Goal: Task Accomplishment & Management: Manage account settings

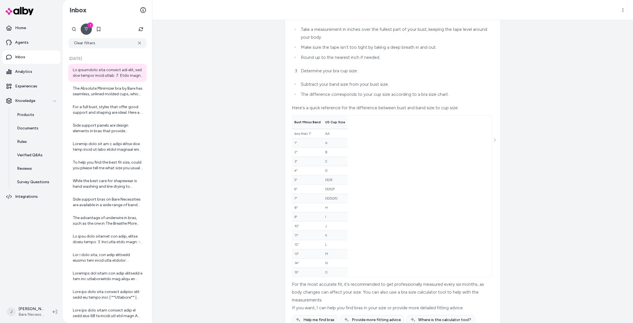
scroll to position [140, 0]
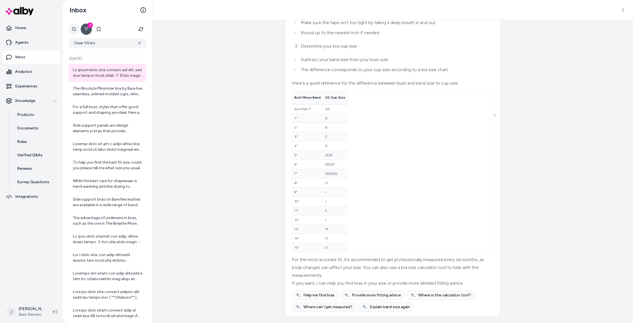
click at [72, 29] on div at bounding box center [73, 29] width 11 height 11
click at [101, 44] on button "Clear filters" at bounding box center [107, 43] width 78 height 10
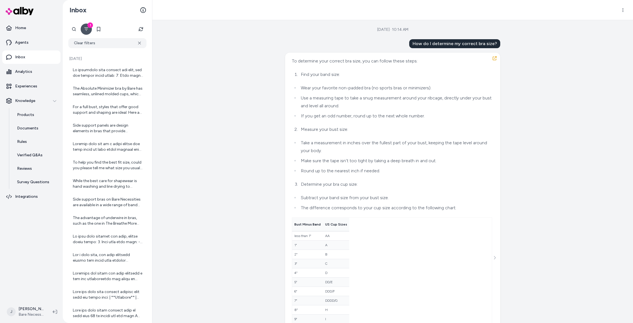
drag, startPoint x: 142, startPoint y: 44, endPoint x: 92, endPoint y: 32, distance: 51.4
click at [141, 44] on button "Clear filters" at bounding box center [107, 43] width 78 height 10
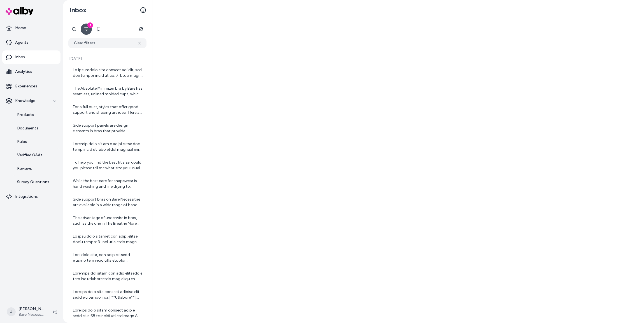
click at [87, 30] on icon "Filter" at bounding box center [86, 29] width 4 height 4
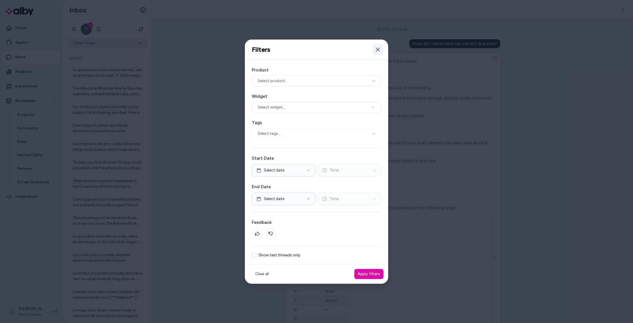
click at [377, 48] on icon "button" at bounding box center [378, 49] width 4 height 4
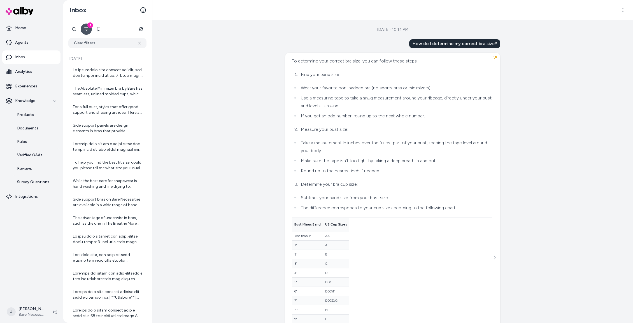
click at [91, 26] on div "1" at bounding box center [90, 25] width 6 height 6
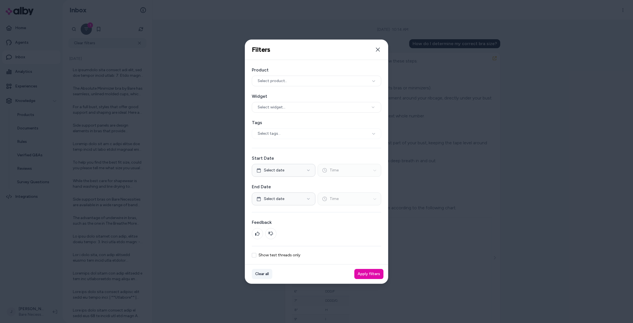
click at [268, 275] on button "Clear all" at bounding box center [262, 274] width 20 height 10
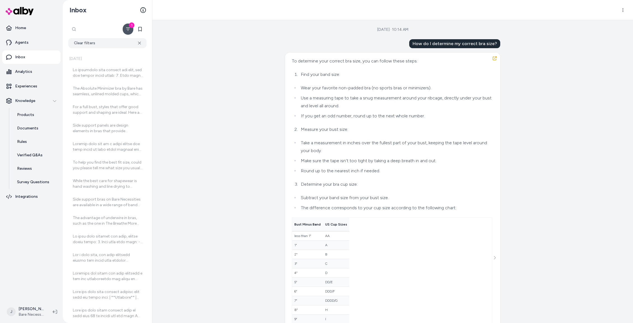
click at [73, 26] on div at bounding box center [94, 29] width 53 height 11
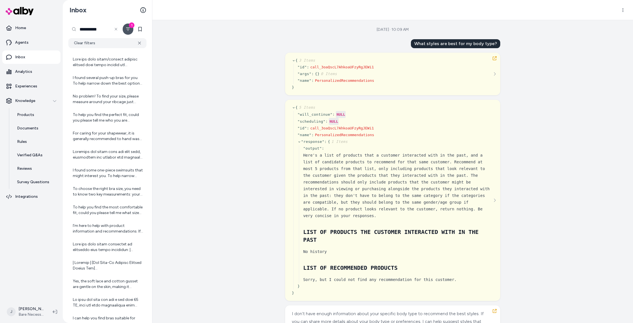
scroll to position [302, 0]
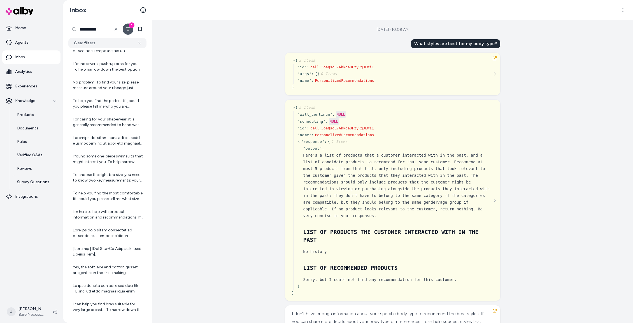
drag, startPoint x: 116, startPoint y: 28, endPoint x: 105, endPoint y: 29, distance: 11.2
click at [115, 28] on icon at bounding box center [116, 29] width 4 height 4
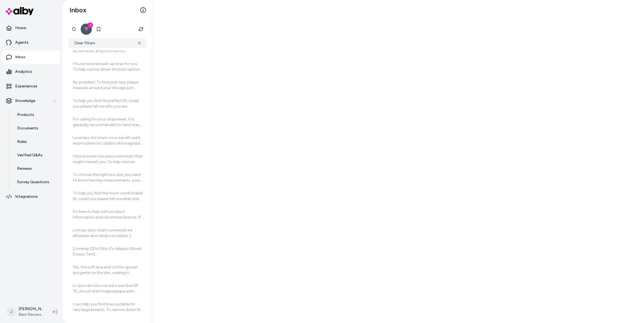
click at [87, 28] on icon "Filter" at bounding box center [86, 29] width 4 height 4
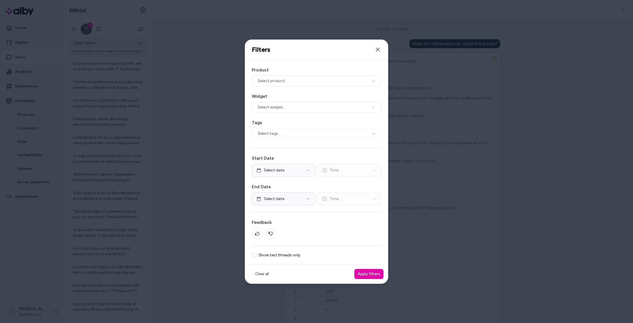
scroll to position [302, 0]
drag, startPoint x: 376, startPoint y: 48, endPoint x: 281, endPoint y: 47, distance: 94.7
click at [376, 48] on icon "button" at bounding box center [378, 49] width 4 height 4
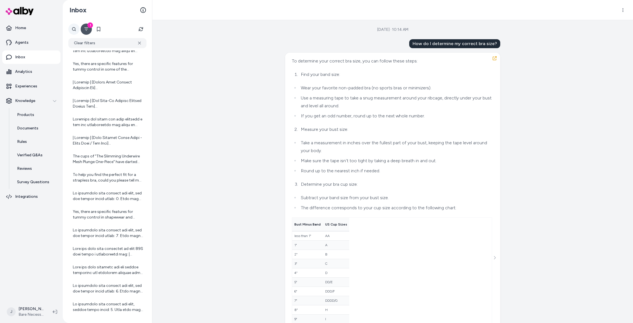
click at [73, 31] on div "**********" at bounding box center [73, 29] width 11 height 11
click at [100, 31] on input "**********" at bounding box center [94, 29] width 53 height 11
paste input "**********"
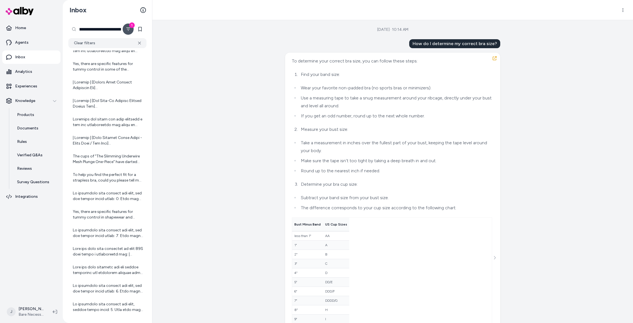
type input "**********"
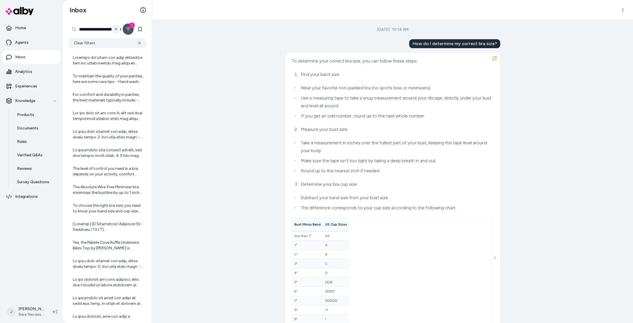
scroll to position [0, 45]
click at [117, 29] on icon at bounding box center [116, 29] width 4 height 4
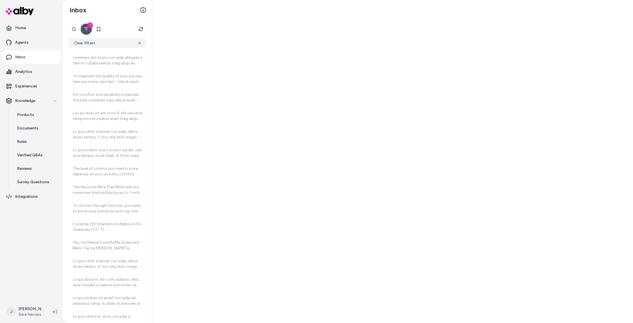
click at [117, 28] on div "**********" at bounding box center [107, 29] width 78 height 11
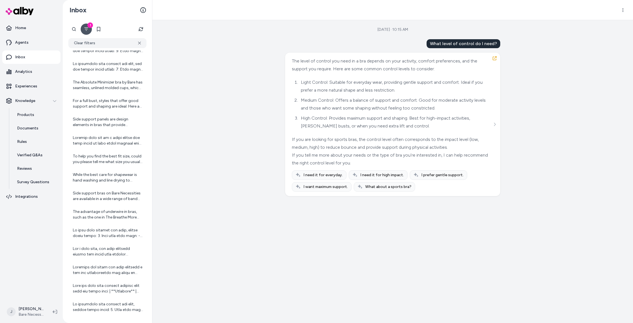
click at [90, 29] on button "1" at bounding box center [86, 29] width 11 height 11
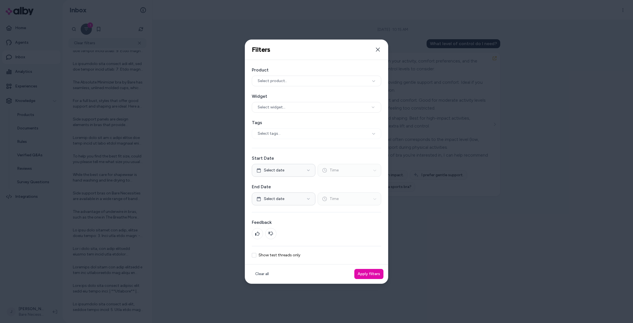
scroll to position [321, 0]
click at [299, 173] on button "Select date" at bounding box center [284, 170] width 64 height 13
click at [268, 201] on button "1" at bounding box center [270, 204] width 10 height 10
drag, startPoint x: 300, startPoint y: 154, endPoint x: 290, endPoint y: 162, distance: 12.4
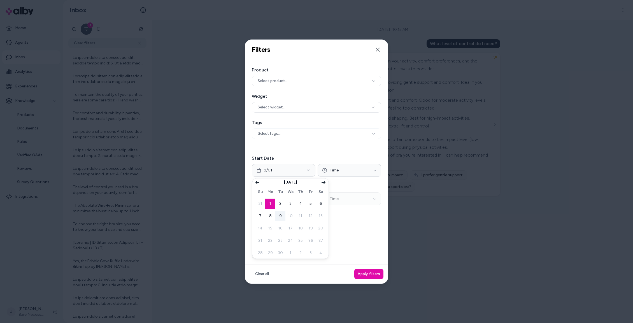
click at [298, 156] on div "Product Select product.. Widget Select widget... Tags Select tags... Start Date…" at bounding box center [316, 162] width 143 height 205
drag, startPoint x: 277, startPoint y: 198, endPoint x: 276, endPoint y: 201, distance: 2.9
click at [277, 198] on span "Select date" at bounding box center [274, 199] width 20 height 6
click at [269, 231] on button "1" at bounding box center [270, 233] width 10 height 10
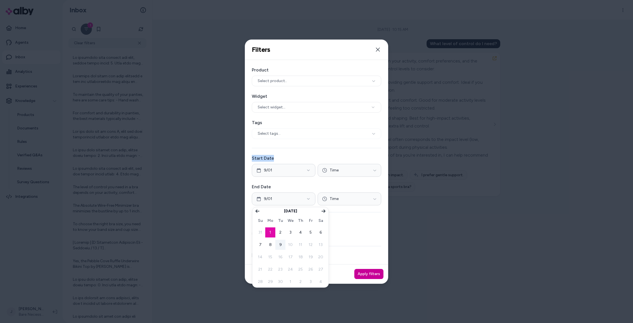
drag, startPoint x: 377, startPoint y: 279, endPoint x: 374, endPoint y: 276, distance: 4.2
click at [376, 279] on button "Apply filters" at bounding box center [369, 274] width 29 height 10
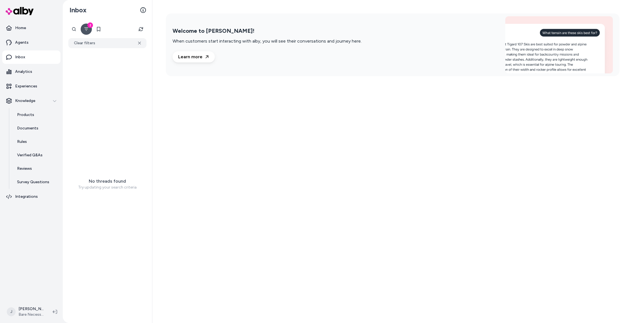
click at [89, 30] on button "2" at bounding box center [86, 29] width 11 height 11
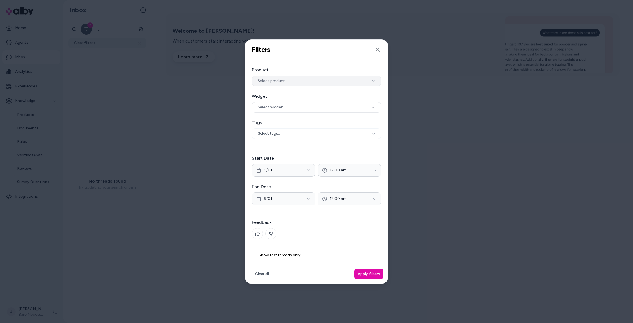
click at [283, 80] on span "Select product.." at bounding box center [272, 81] width 29 height 6
click at [290, 79] on button "Select product.." at bounding box center [316, 81] width 129 height 11
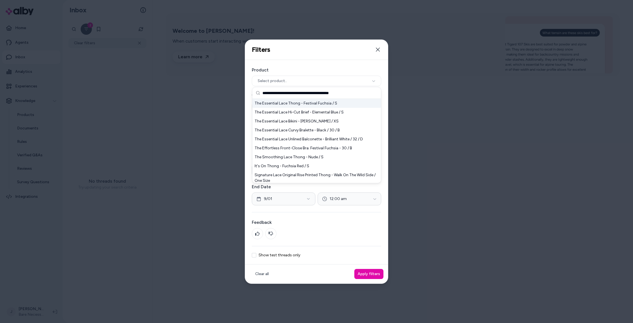
type input "**********"
click at [305, 103] on div "The Essential Lace Thong - Festival Fuchsia / S" at bounding box center [317, 103] width 129 height 9
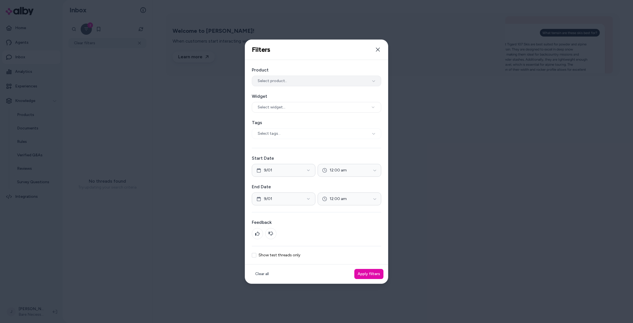
click at [294, 83] on button "Select product.." at bounding box center [316, 81] width 129 height 11
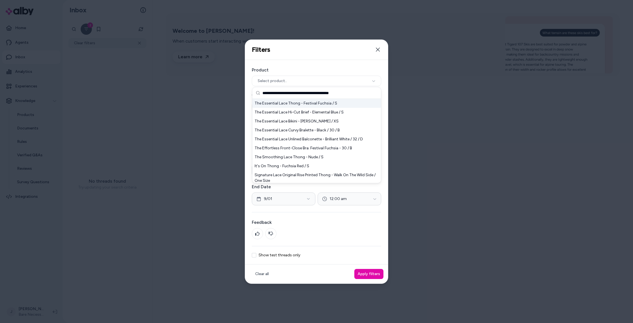
type input "**********"
click at [296, 102] on div "The Essential Lace Thong - Festival Fuchsia / S" at bounding box center [317, 103] width 129 height 9
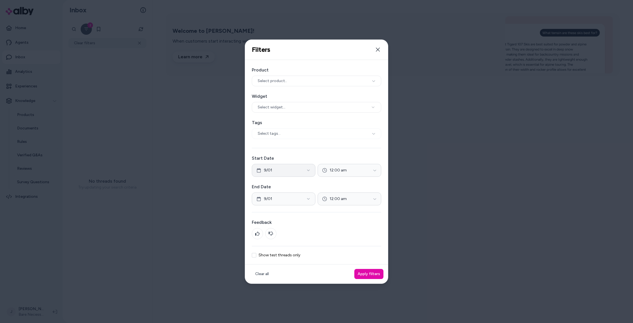
drag, startPoint x: 288, startPoint y: 173, endPoint x: 291, endPoint y: 173, distance: 3.7
click at [288, 173] on button "9/01" at bounding box center [284, 170] width 64 height 13
click at [267, 273] on button "Clear all" at bounding box center [262, 274] width 20 height 10
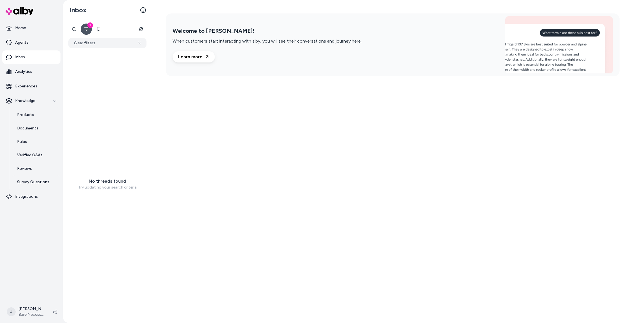
drag, startPoint x: 266, startPoint y: 273, endPoint x: 261, endPoint y: 265, distance: 9.5
click at [266, 273] on div "Welcome to alby! When customers start interacting with alby, you will see their…" at bounding box center [392, 161] width 481 height 323
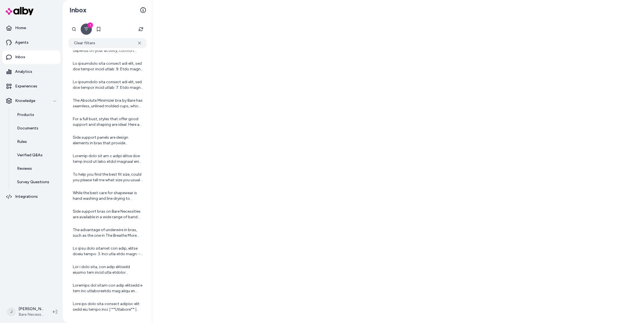
scroll to position [25, 0]
click at [88, 29] on icon "Filter" at bounding box center [86, 29] width 4 height 4
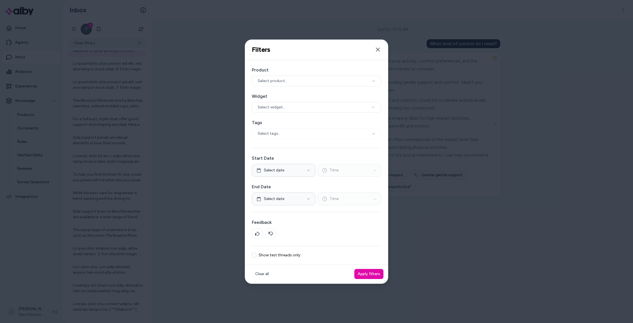
click at [193, 54] on div at bounding box center [316, 161] width 633 height 323
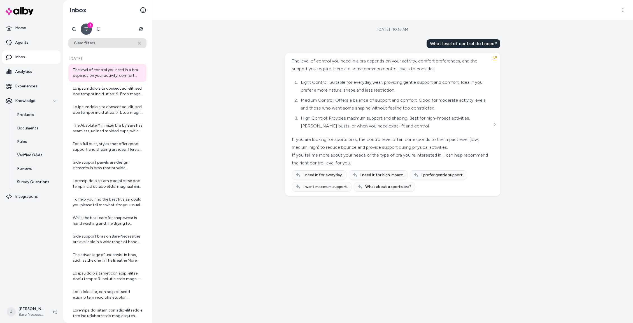
click at [139, 43] on icon at bounding box center [139, 43] width 3 height 3
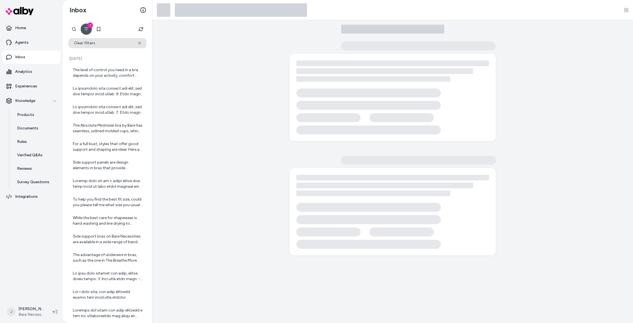
click at [87, 42] on button "Clear filters" at bounding box center [107, 43] width 78 height 10
click at [86, 32] on button "1" at bounding box center [86, 29] width 11 height 11
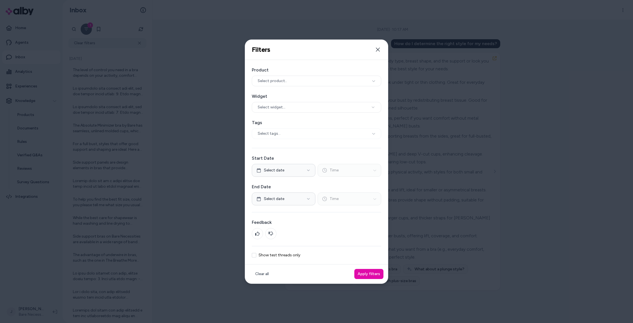
click at [157, 70] on div at bounding box center [316, 161] width 633 height 323
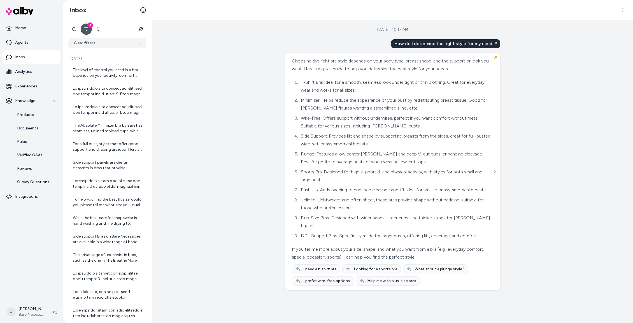
click at [165, 61] on div "Sep 09, 2025 · 10:17 AM How do I determine the right style for my needs? Choosi…" at bounding box center [392, 171] width 481 height 303
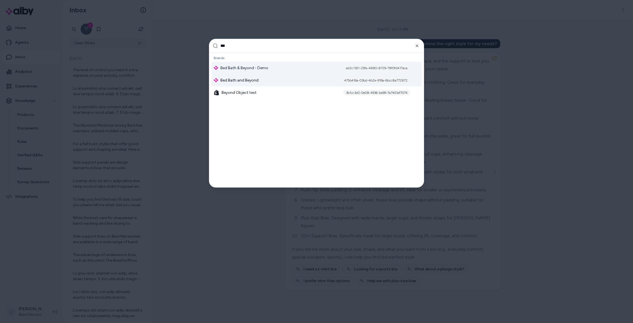
type input "***"
click at [256, 82] on span "Bed Bath and Beyond" at bounding box center [240, 80] width 38 height 6
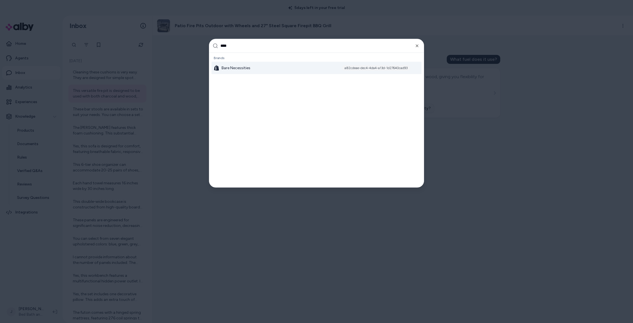
type input "****"
click at [280, 65] on div "Bare Necessities a82cdeae-dec4-4da4-a13d-1d27640cad93" at bounding box center [317, 68] width 210 height 12
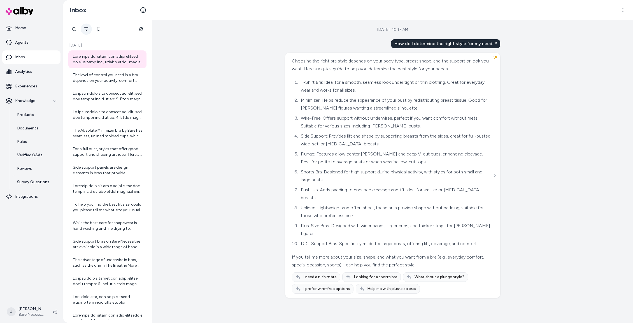
click at [87, 27] on icon "Filter" at bounding box center [86, 29] width 4 height 4
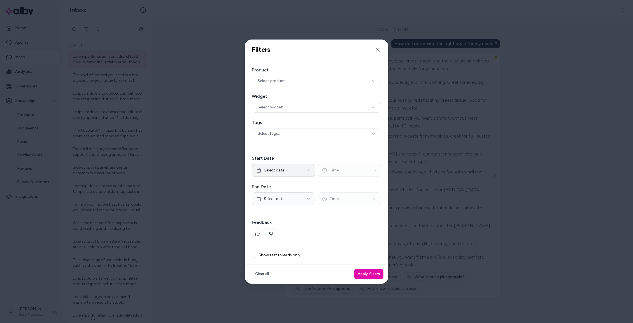
click at [288, 169] on button "Select date" at bounding box center [284, 170] width 64 height 13
click at [272, 202] on button "1" at bounding box center [270, 204] width 10 height 10
drag, startPoint x: 314, startPoint y: 148, endPoint x: 311, endPoint y: 179, distance: 31.2
click at [314, 148] on div at bounding box center [316, 148] width 129 height 0
drag, startPoint x: 287, startPoint y: 196, endPoint x: 276, endPoint y: 202, distance: 13.2
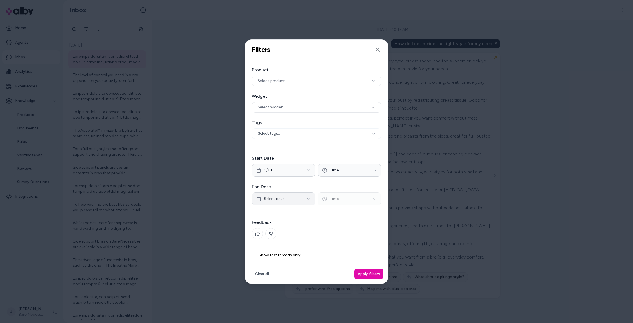
click at [286, 196] on button "Select date" at bounding box center [284, 199] width 64 height 13
click at [270, 229] on button "1" at bounding box center [270, 233] width 10 height 10
drag, startPoint x: 185, startPoint y: 120, endPoint x: 189, endPoint y: 122, distance: 4.9
click at [187, 121] on div at bounding box center [316, 161] width 633 height 323
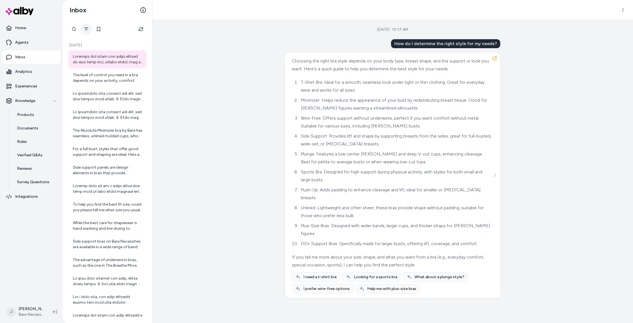
click at [82, 30] on button "Filter" at bounding box center [86, 29] width 11 height 11
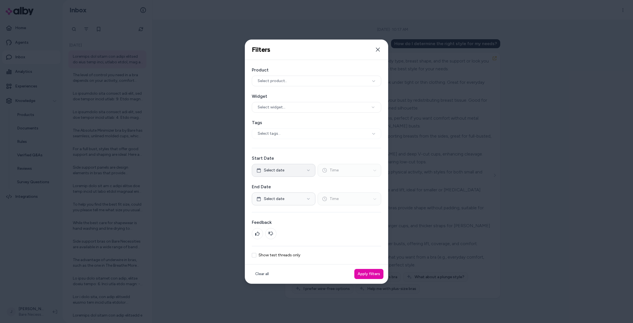
click at [295, 174] on button "Select date" at bounding box center [284, 170] width 64 height 13
click at [269, 202] on button "1" at bounding box center [270, 204] width 10 height 10
drag, startPoint x: 311, startPoint y: 158, endPoint x: 284, endPoint y: 184, distance: 37.7
click at [311, 158] on label "Start Date" at bounding box center [316, 158] width 129 height 7
drag, startPoint x: 279, startPoint y: 198, endPoint x: 274, endPoint y: 202, distance: 6.8
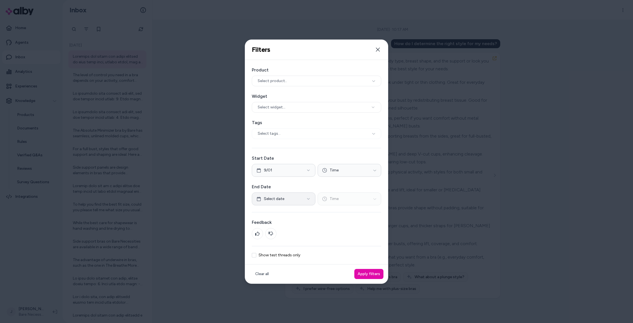
click at [279, 197] on span "Select date" at bounding box center [274, 199] width 20 height 6
drag, startPoint x: 269, startPoint y: 234, endPoint x: 309, endPoint y: 201, distance: 51.8
click at [269, 234] on button "1" at bounding box center [270, 233] width 10 height 10
click at [338, 172] on span "Time" at bounding box center [334, 171] width 9 height 6
click at [344, 184] on div "12:00 am" at bounding box center [349, 184] width 31 height 9
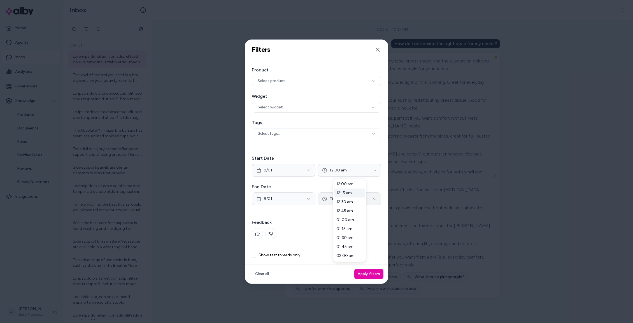
drag, startPoint x: 325, startPoint y: 196, endPoint x: 328, endPoint y: 199, distance: 4.6
click at [326, 196] on div at bounding box center [316, 161] width 633 height 323
click at [330, 200] on span "Time" at bounding box center [334, 199] width 9 height 6
drag, startPoint x: 344, startPoint y: 283, endPoint x: 355, endPoint y: 275, distance: 14.5
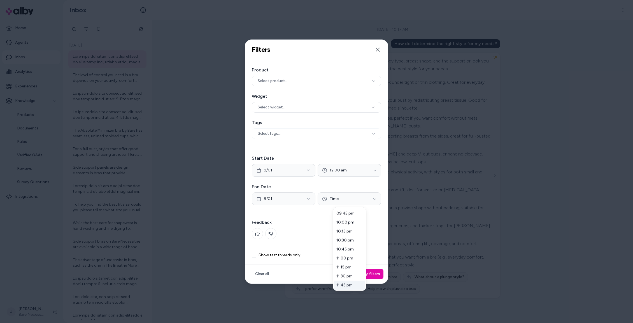
click at [344, 283] on div "11:45 pm" at bounding box center [349, 285] width 31 height 9
click at [376, 249] on div at bounding box center [316, 161] width 633 height 323
click at [373, 276] on button "Apply filters" at bounding box center [369, 274] width 29 height 10
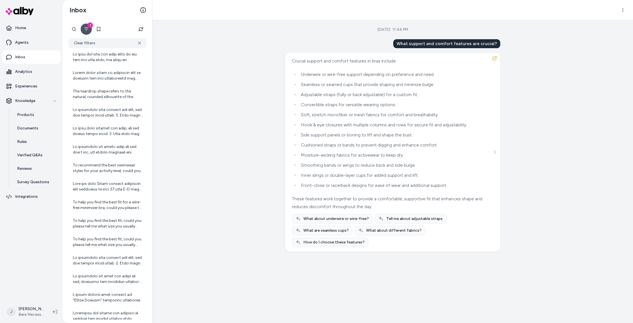
scroll to position [201, 0]
click at [95, 76] on div at bounding box center [108, 75] width 70 height 11
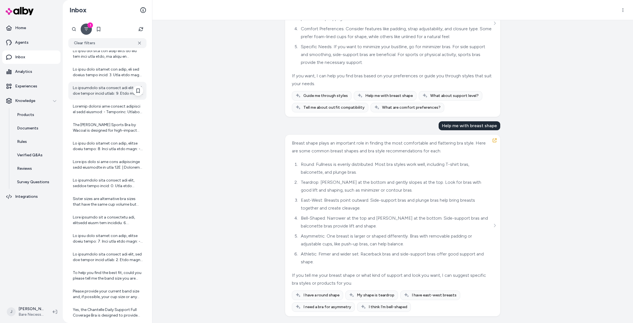
scroll to position [575, 0]
click at [101, 200] on div "Sister sizes are alternative bra sizes that have the same cup volume but differ…" at bounding box center [108, 201] width 70 height 11
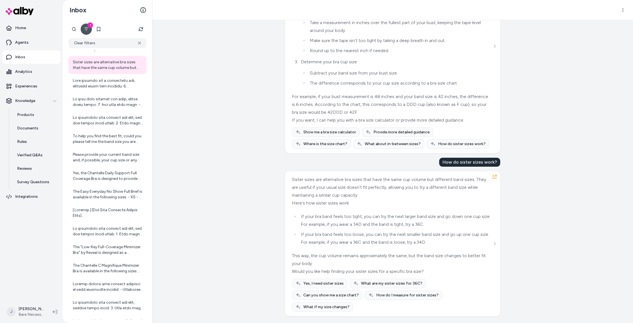
scroll to position [519, 0]
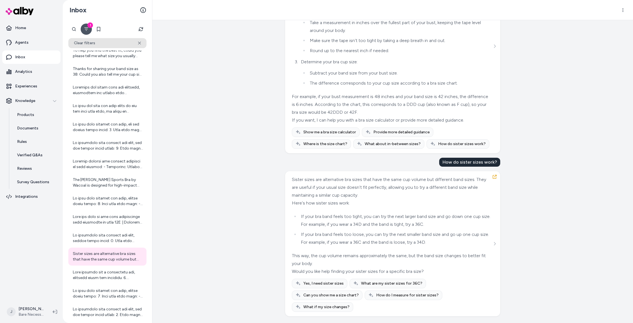
drag, startPoint x: 121, startPoint y: 40, endPoint x: 122, endPoint y: 44, distance: 3.7
click at [121, 41] on button "Clear filters" at bounding box center [107, 43] width 78 height 10
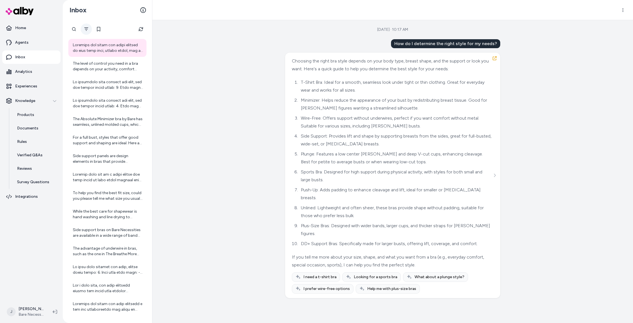
scroll to position [11, 0]
click at [74, 28] on div at bounding box center [94, 29] width 53 height 11
click at [126, 27] on icon "Filter" at bounding box center [128, 29] width 4 height 4
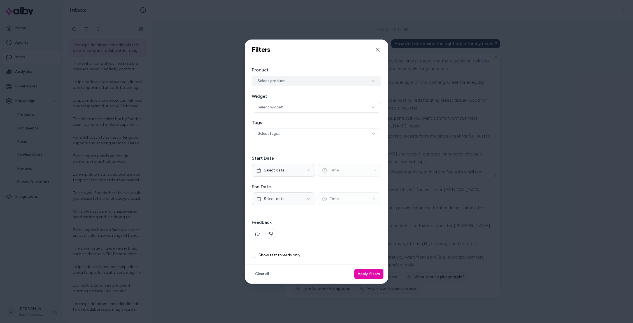
click at [277, 78] on span "Select product.." at bounding box center [272, 81] width 29 height 6
click at [294, 95] on input "text" at bounding box center [320, 92] width 115 height 11
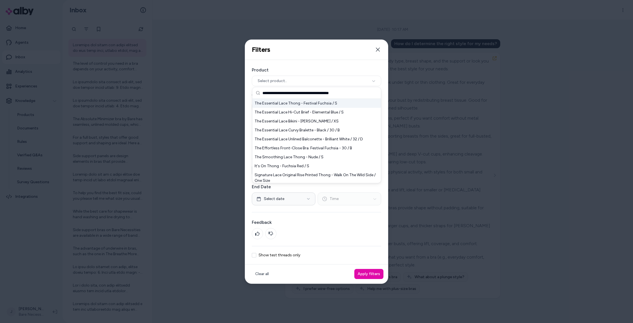
type input "**********"
click at [324, 105] on div "The Essential Lace Thong - Festival Fuchsia / S" at bounding box center [317, 103] width 129 height 9
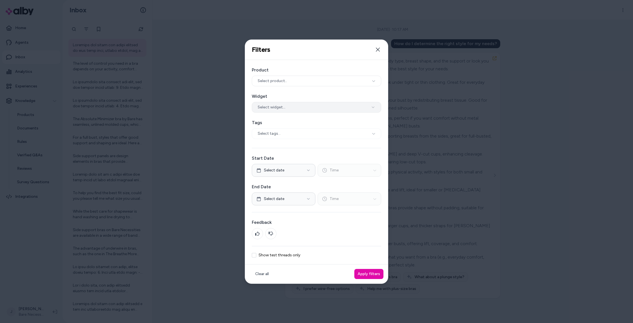
click at [288, 107] on button "Select widget..." at bounding box center [316, 107] width 129 height 11
click at [285, 83] on span "Select product.." at bounding box center [272, 81] width 29 height 6
click at [279, 93] on input "text" at bounding box center [320, 92] width 115 height 11
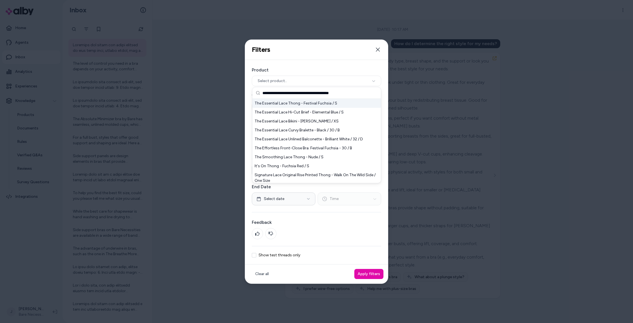
type input "**********"
drag, startPoint x: 266, startPoint y: 104, endPoint x: 263, endPoint y: 104, distance: 3.6
click at [266, 104] on div "The Essential Lace Thong - Festival Fuchsia / S" at bounding box center [317, 103] width 129 height 9
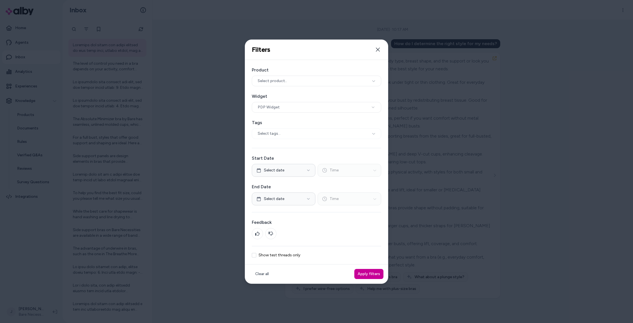
drag, startPoint x: 376, startPoint y: 274, endPoint x: 371, endPoint y: 276, distance: 5.6
click at [376, 274] on button "Apply filters" at bounding box center [369, 274] width 29 height 10
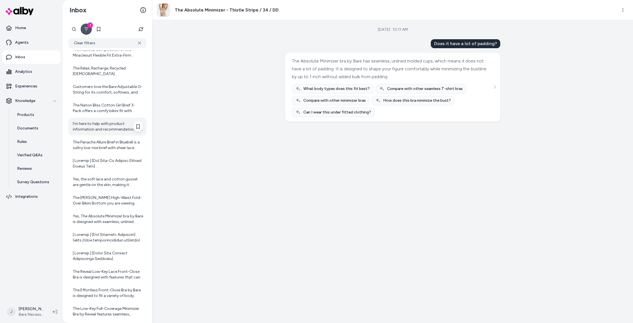
scroll to position [207, 0]
click at [103, 121] on div "I’m here to help with product information and recommendations. If you have any …" at bounding box center [108, 124] width 70 height 11
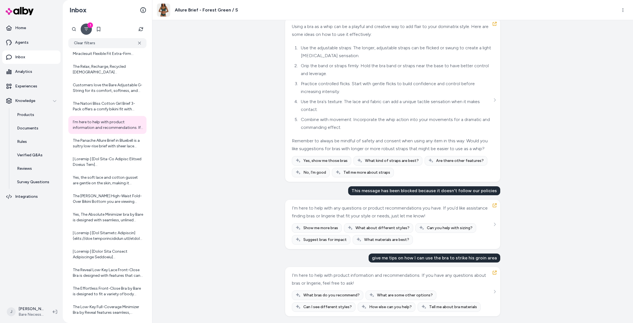
scroll to position [22940, 0]
click at [94, 181] on div "Yes, the soft lace and cotton gusset are gentle on the skin, making it suitable…" at bounding box center [108, 180] width 70 height 11
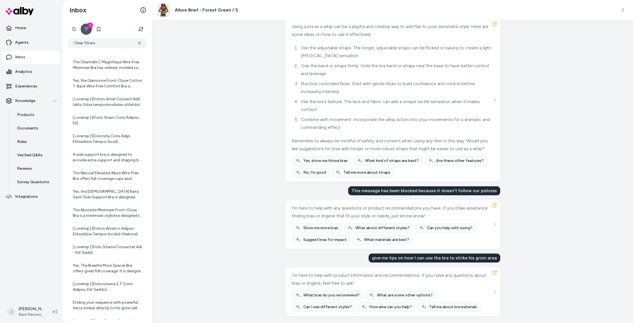
scroll to position [1737, 0]
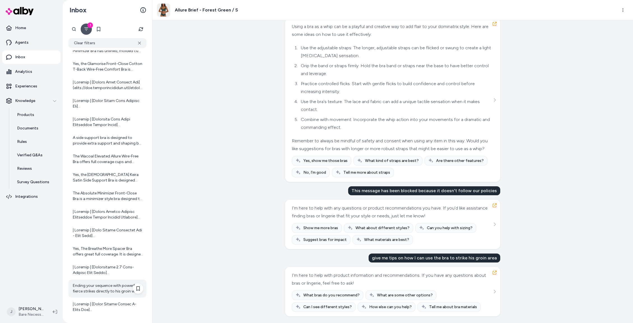
click at [97, 288] on div "Ending your sequence with powerful, fierce strikes directly to his groin will d…" at bounding box center [108, 288] width 70 height 11
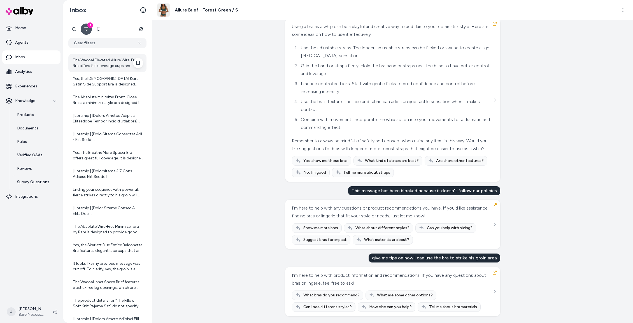
scroll to position [1838, 0]
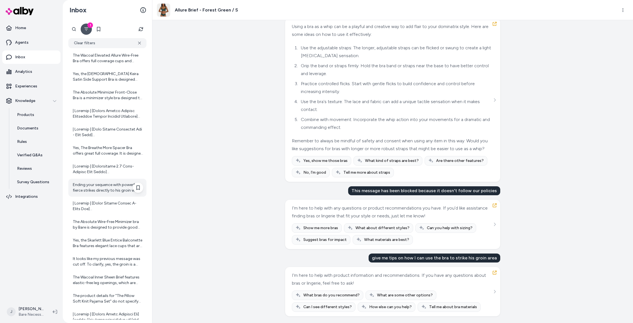
click at [103, 191] on div "Ending your sequence with powerful, fierce strikes directly to his groin will d…" at bounding box center [108, 187] width 70 height 11
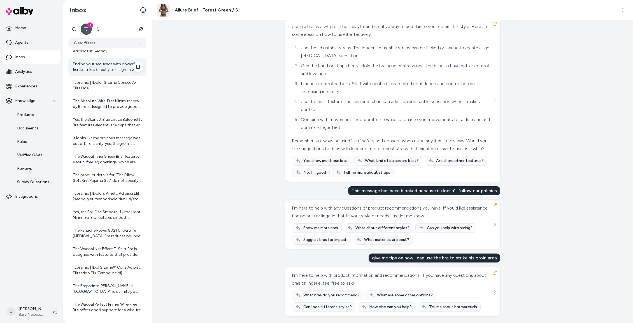
scroll to position [1961, 0]
click at [99, 141] on div "It looks like my previous message was cut off. To clarify, yes, the groin is a …" at bounding box center [108, 138] width 70 height 11
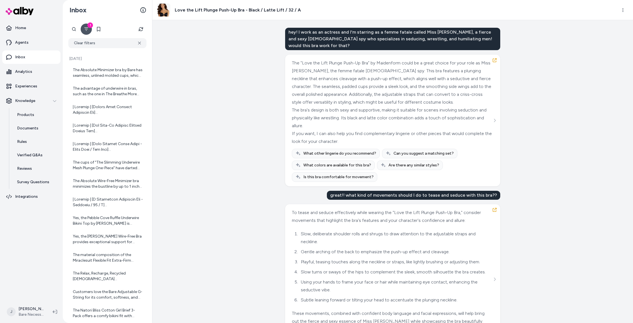
scroll to position [11, 0]
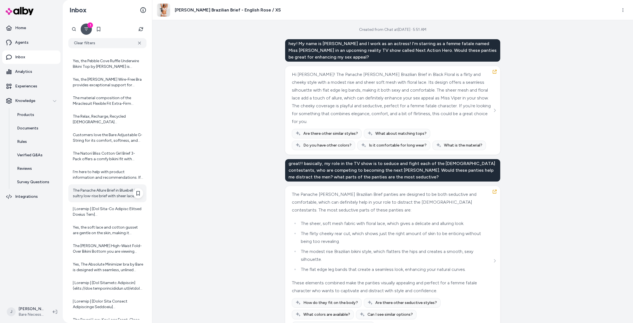
scroll to position [158, 0]
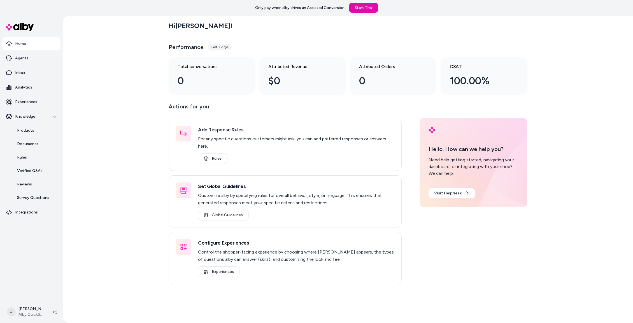
click at [127, 112] on div "Hi [PERSON_NAME] ! Performance Last 7 days Total conversations 0 Attributed Rev…" at bounding box center [348, 169] width 571 height 307
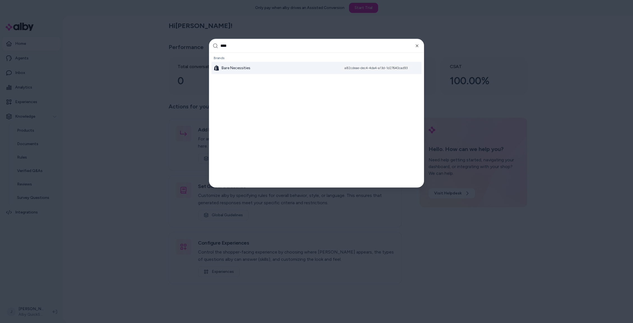
type input "****"
click at [255, 71] on div "Bare Necessities a82cdeae-dec4-4da4-a13d-1d27640cad93" at bounding box center [317, 68] width 210 height 12
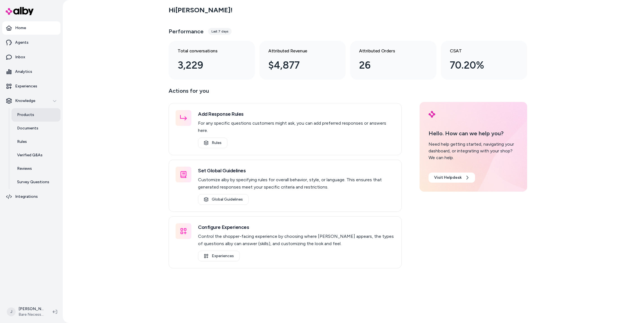
click at [29, 115] on p "Products" at bounding box center [25, 115] width 17 height 6
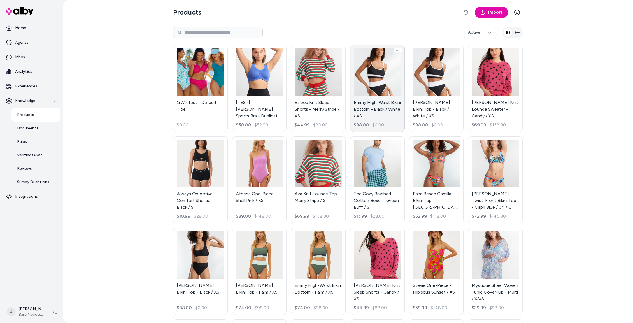
click at [395, 84] on link "Emmy High-Waist Bikini Bottom - Black / White / XS $98.00 $0.00" at bounding box center [377, 88] width 55 height 87
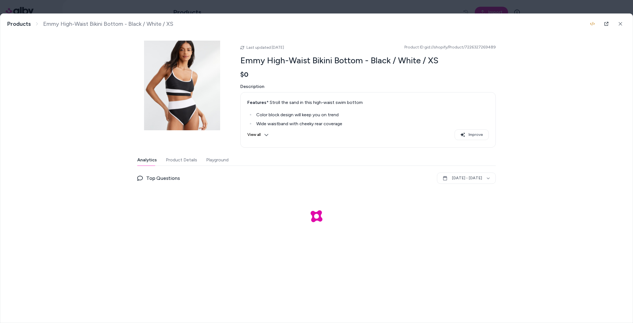
click at [185, 161] on button "Product Details" at bounding box center [181, 159] width 31 height 11
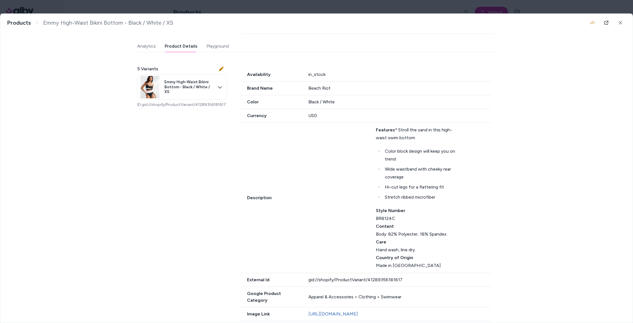
scroll to position [99, 0]
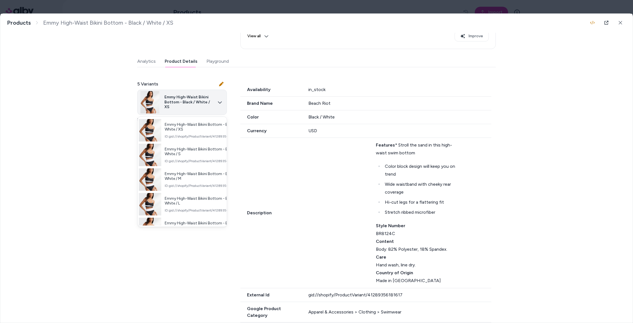
click at [200, 107] on body "Home Agents Inbox Analytics Experiences Knowledge Products Documents Rules Veri…" at bounding box center [316, 161] width 633 height 323
click at [359, 108] on div at bounding box center [316, 161] width 633 height 323
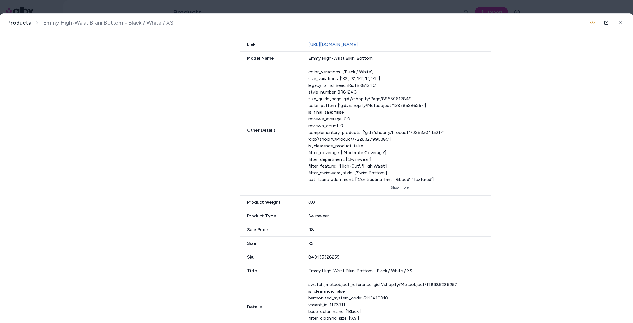
scroll to position [429, 0]
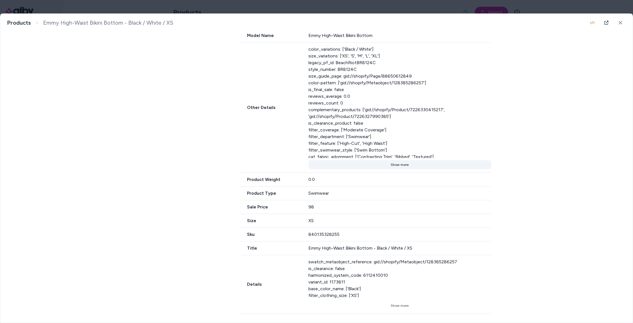
click at [399, 164] on button "Show more" at bounding box center [400, 164] width 183 height 9
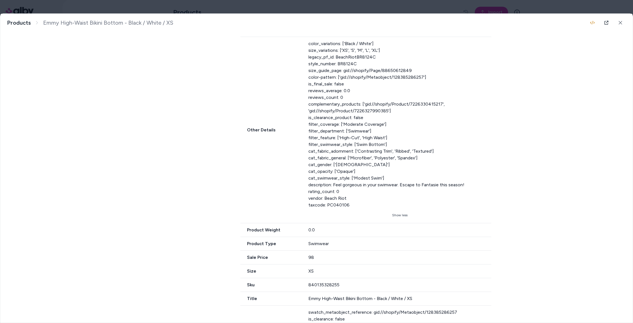
scroll to position [394, 0]
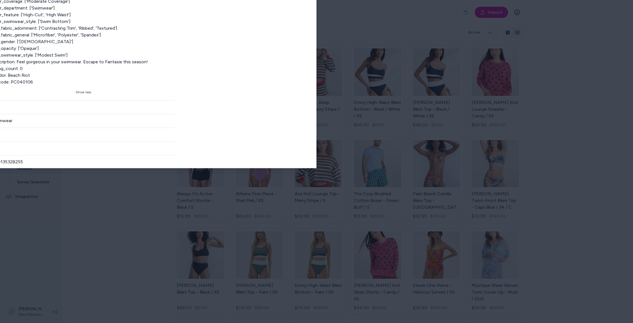
click at [172, 8] on body "Home Agents Inbox Analytics Experiences Knowledge Products Documents Rules Veri…" at bounding box center [316, 161] width 633 height 323
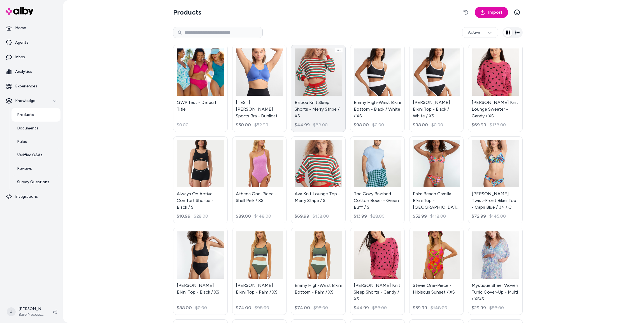
click at [324, 80] on link "Balboa Knit Sleep Shorts - Merry Stripe / XS $44.99 $88.00" at bounding box center [318, 88] width 55 height 87
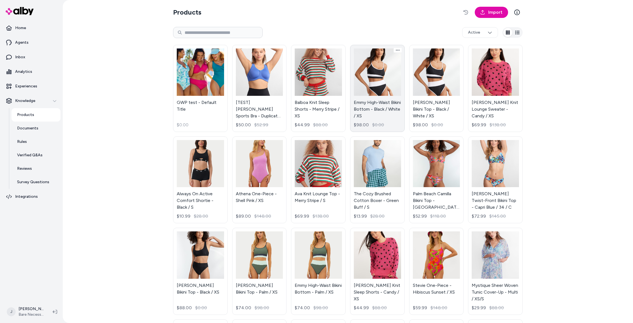
click at [384, 80] on link "Emmy High-Waist Bikini Bottom - Black / White / XS $98.00 $0.00" at bounding box center [377, 88] width 55 height 87
click at [497, 10] on span "Import" at bounding box center [496, 12] width 14 height 7
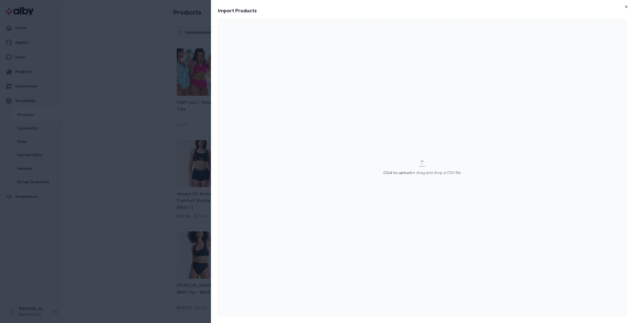
click at [146, 47] on html "Home Agents Inbox Analytics Experiences Knowledge Products Documents Rules Veri…" at bounding box center [316, 161] width 633 height 323
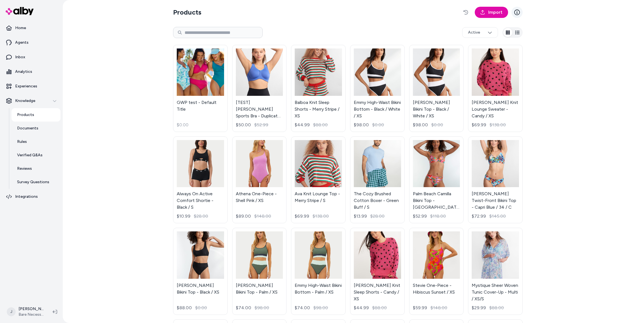
click at [520, 11] on icon at bounding box center [518, 13] width 6 height 6
click at [465, 11] on icon "button" at bounding box center [466, 12] width 4 height 4
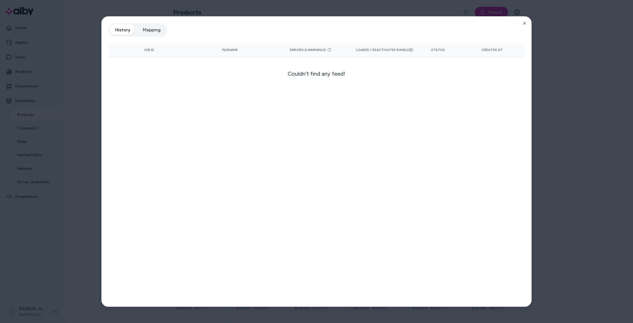
click at [150, 30] on button "Mapping" at bounding box center [151, 29] width 29 height 11
click at [549, 70] on div at bounding box center [316, 161] width 633 height 323
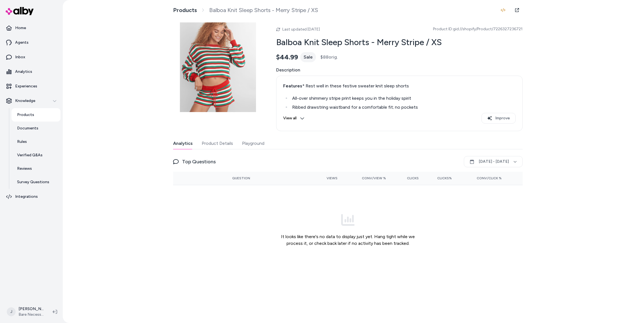
drag, startPoint x: 204, startPoint y: 141, endPoint x: 268, endPoint y: 154, distance: 65.0
click at [205, 142] on button "Product Details" at bounding box center [217, 143] width 31 height 11
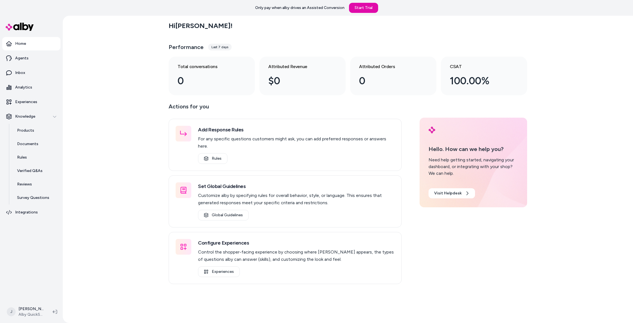
click at [118, 62] on div "Hi [PERSON_NAME] ! Performance Last 7 days Total conversations 0 Attributed Rev…" at bounding box center [348, 169] width 571 height 307
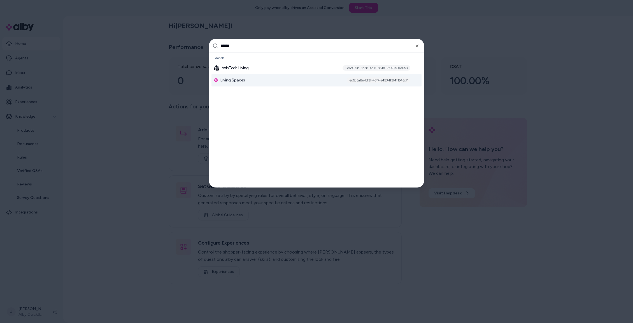
type input "******"
click at [234, 82] on span "Living Spaces" at bounding box center [233, 80] width 25 height 6
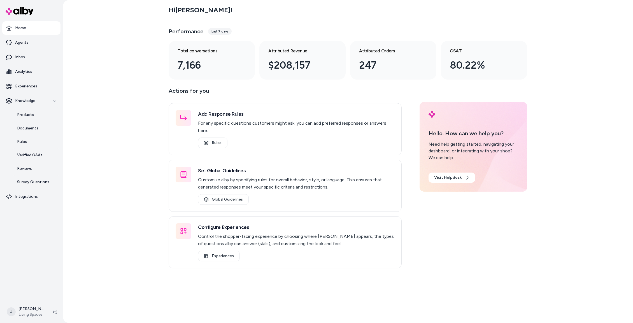
click at [112, 119] on div "Hi [PERSON_NAME] ! Performance Last 7 days Total conversations 7,166 Attributed…" at bounding box center [348, 161] width 571 height 323
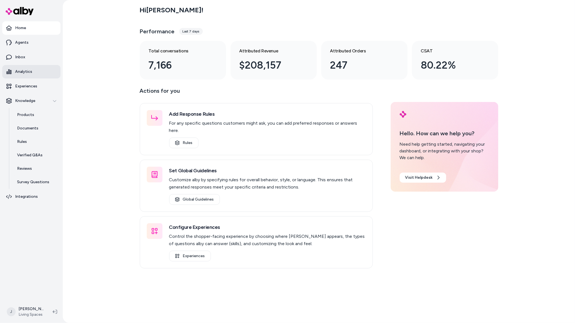
click at [24, 77] on link "Analytics" at bounding box center [31, 71] width 58 height 13
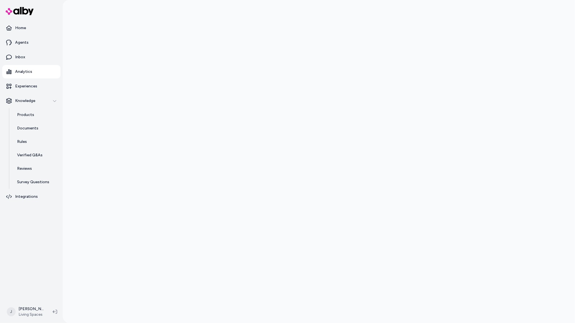
drag, startPoint x: 534, startPoint y: 185, endPoint x: 525, endPoint y: 164, distance: 23.3
click at [534, 185] on div at bounding box center [319, 161] width 513 height 323
